Goal: Information Seeking & Learning: Understand process/instructions

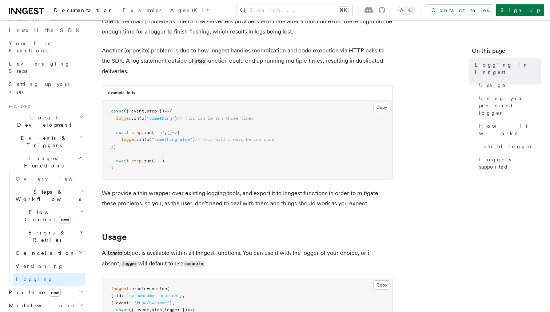
scroll to position [75, 0]
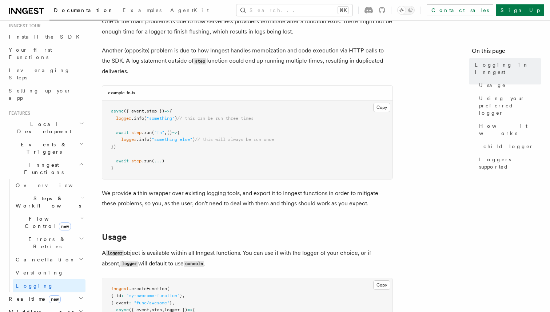
click at [49, 195] on span "Steps & Workflows" at bounding box center [47, 202] width 68 height 15
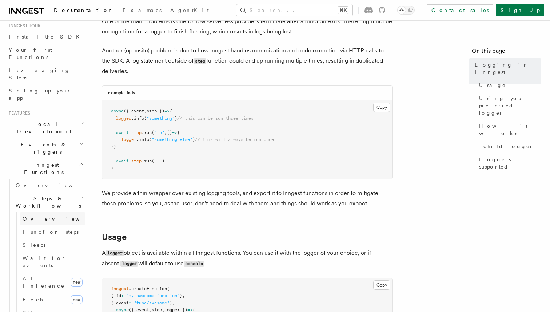
click at [43, 215] on span "Overview" at bounding box center [60, 218] width 75 height 7
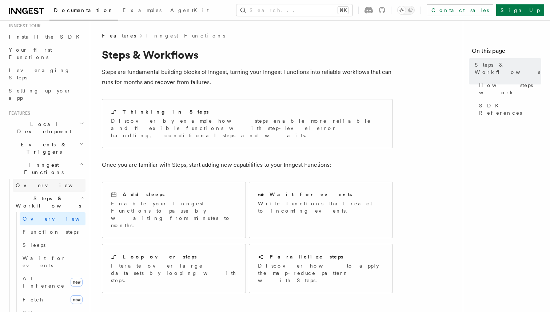
click at [47, 179] on link "Overview" at bounding box center [49, 185] width 73 height 13
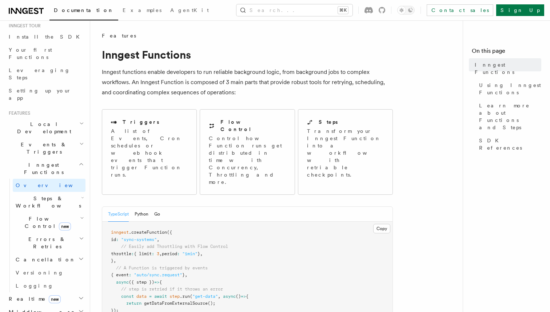
click at [42, 195] on span "Steps & Workflows" at bounding box center [47, 202] width 68 height 15
click at [42, 215] on span "Overview" at bounding box center [60, 218] width 75 height 7
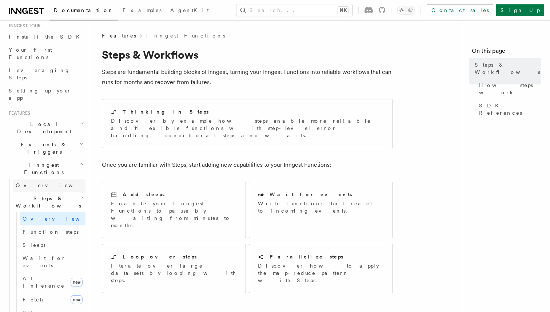
click at [48, 179] on link "Overview" at bounding box center [49, 185] width 73 height 13
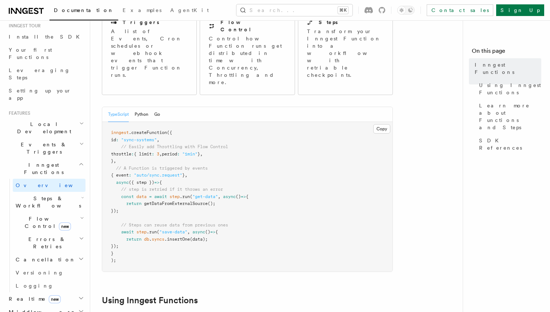
scroll to position [100, 0]
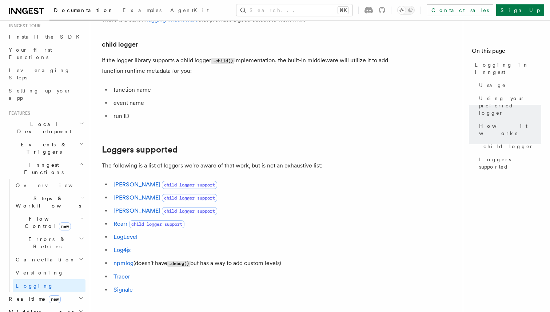
scroll to position [915, 0]
